Goal: Find contact information: Find contact information

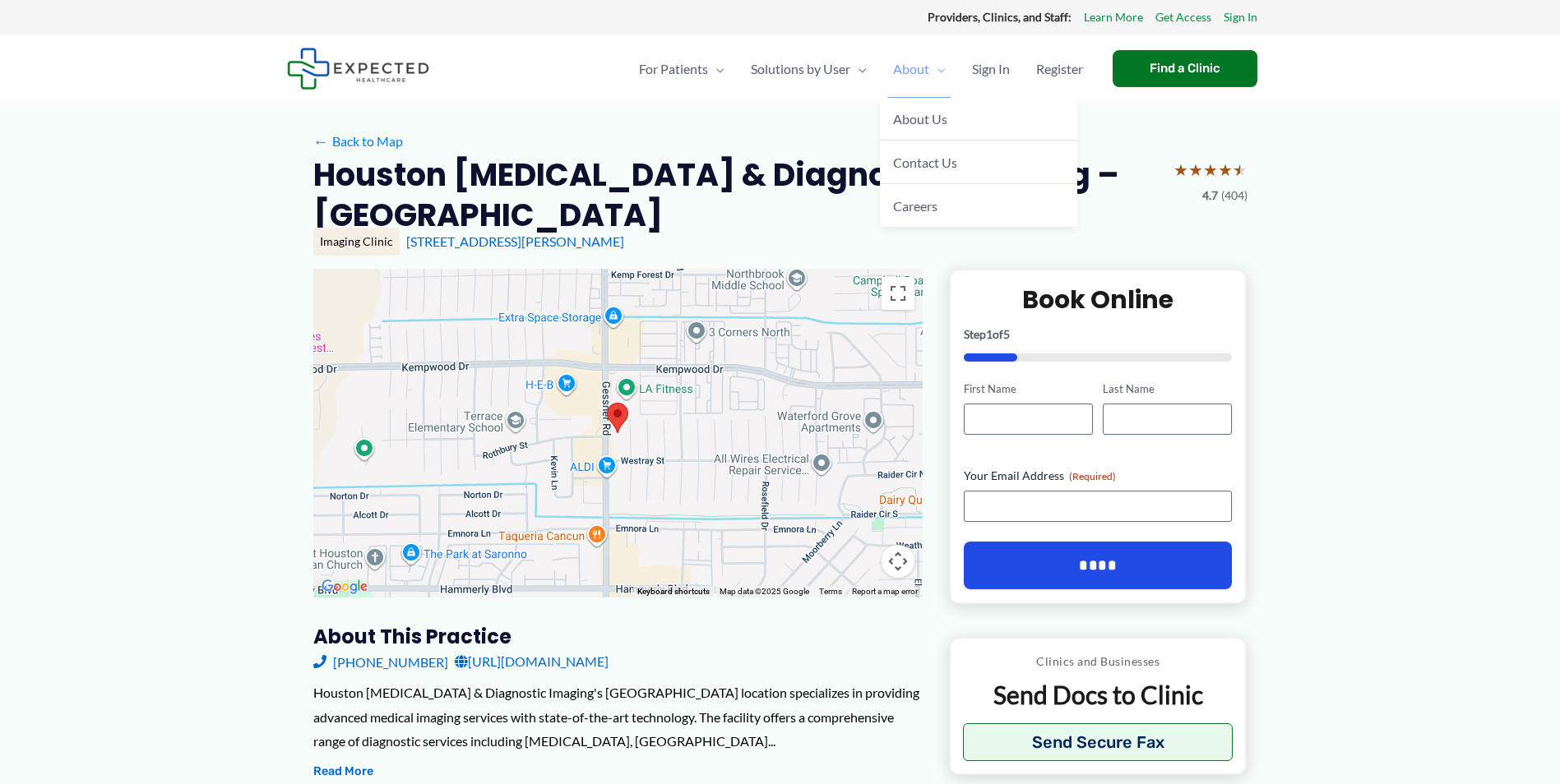
click at [895, 66] on span "About" at bounding box center [911, 69] width 36 height 57
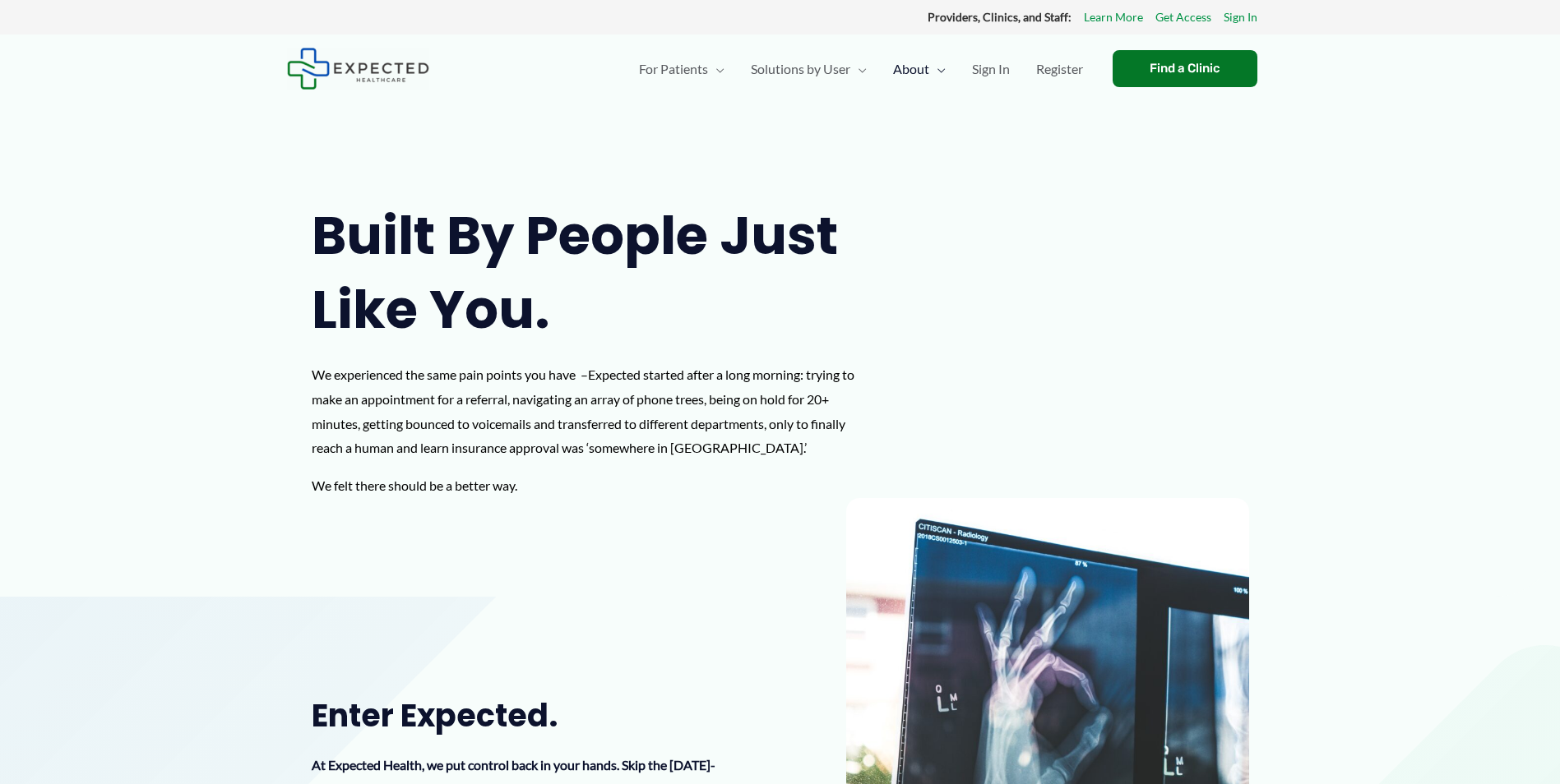
click at [919, 159] on section "Built by people just like you. We experienced the same pain points you have – E…" at bounding box center [780, 315] width 1560 height 562
click at [909, 157] on span "Contact Us" at bounding box center [925, 162] width 64 height 16
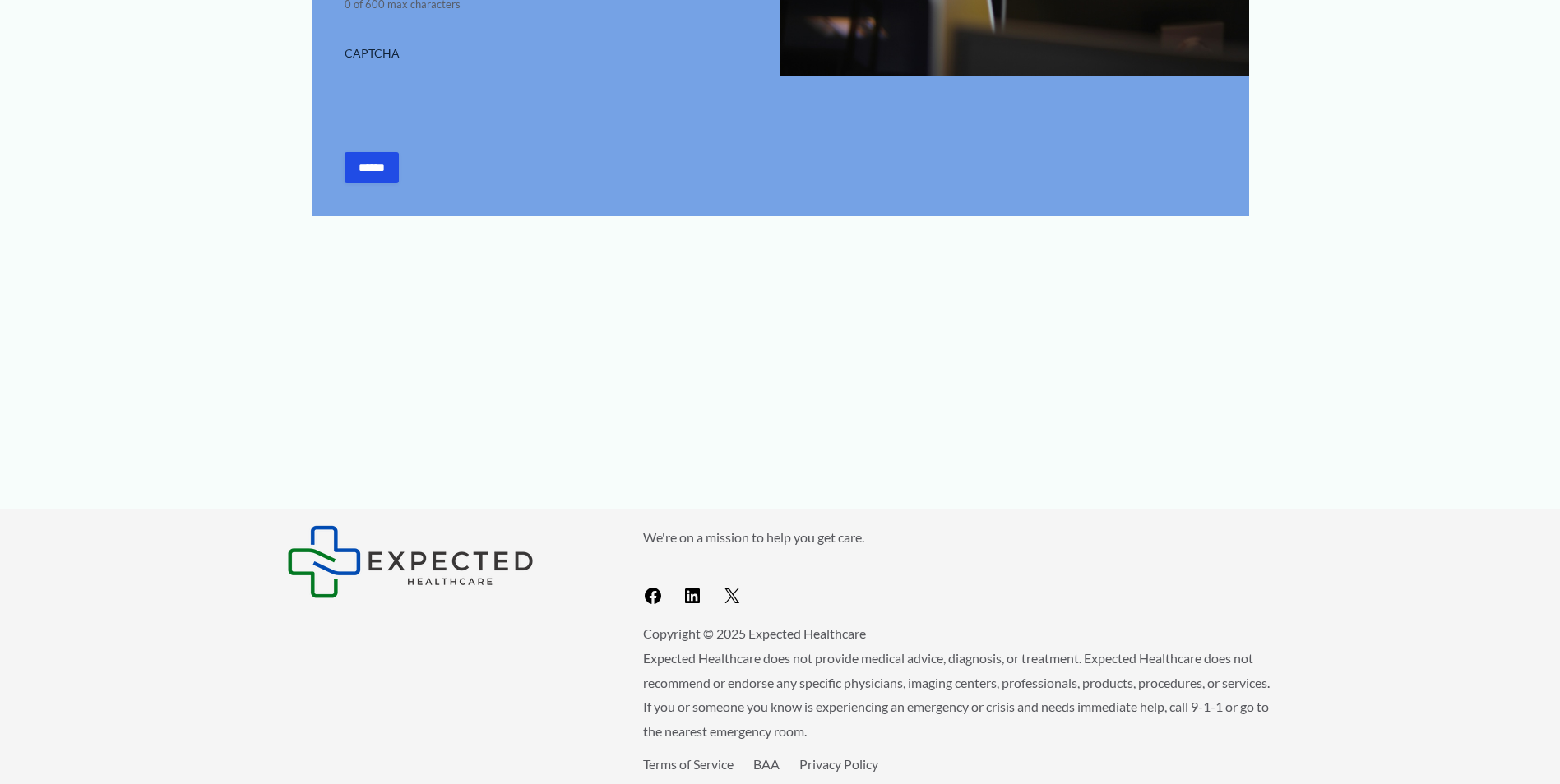
scroll to position [761, 0]
